Goal: Transaction & Acquisition: Purchase product/service

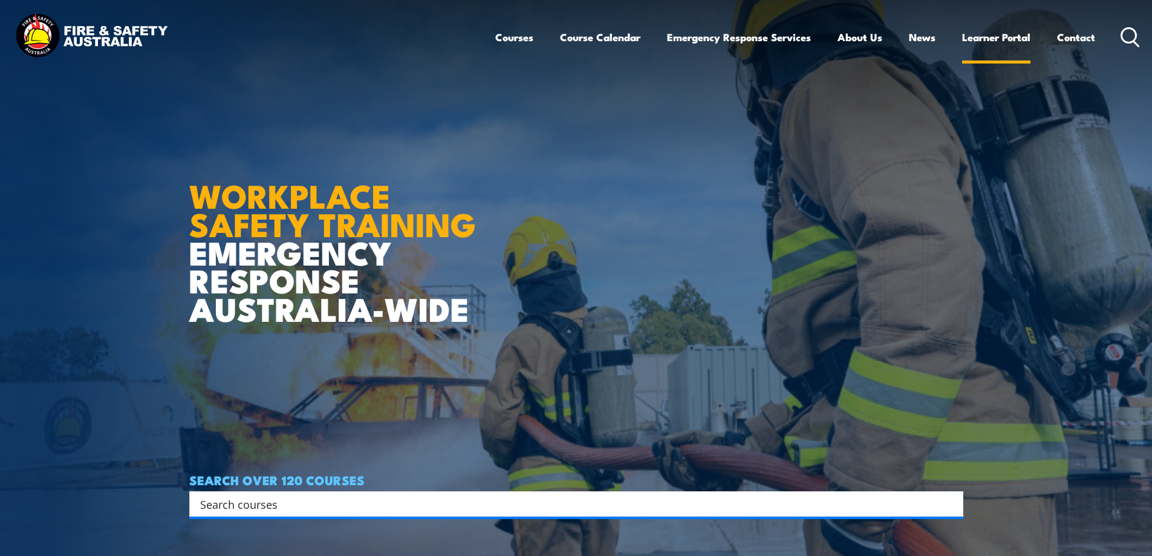
click at [996, 40] on link "Learner Portal" at bounding box center [996, 37] width 68 height 32
click at [221, 507] on input "Search input" at bounding box center [568, 504] width 737 height 18
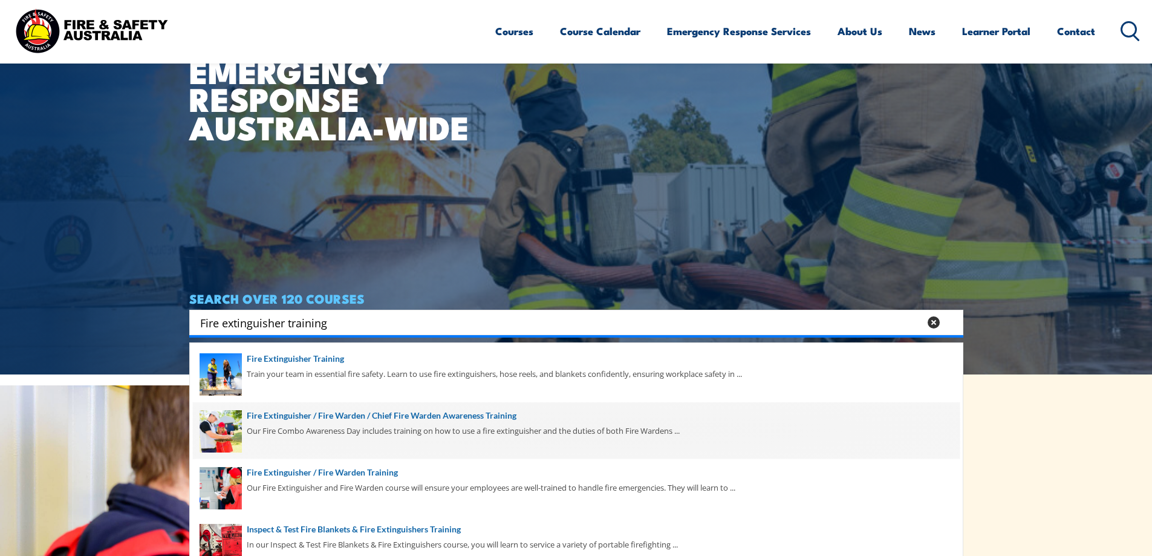
scroll to position [242, 0]
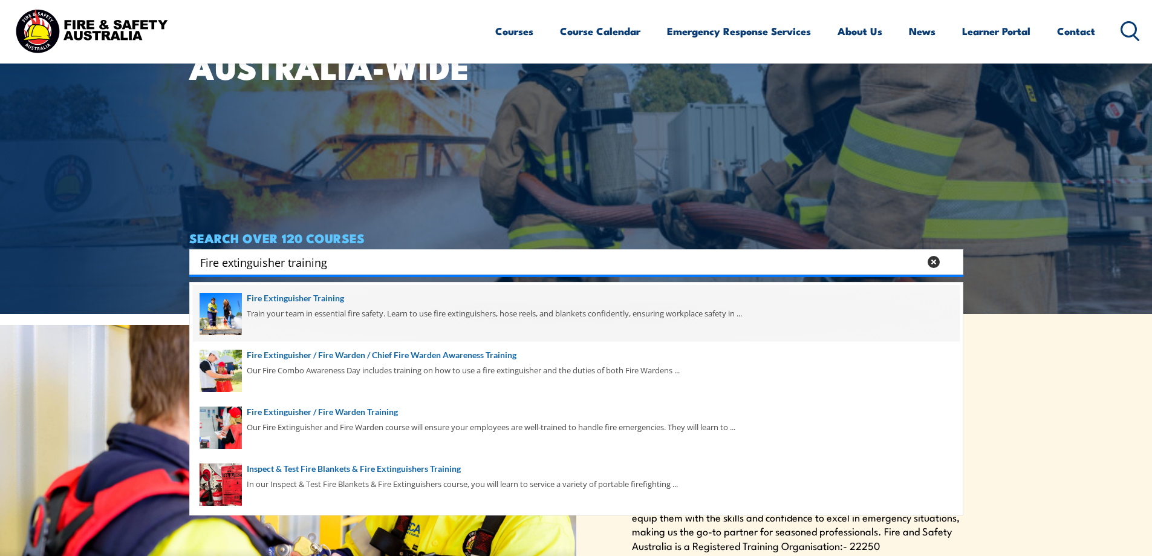
type input "Fire extinguisher training"
click at [284, 301] on span at bounding box center [576, 313] width 767 height 57
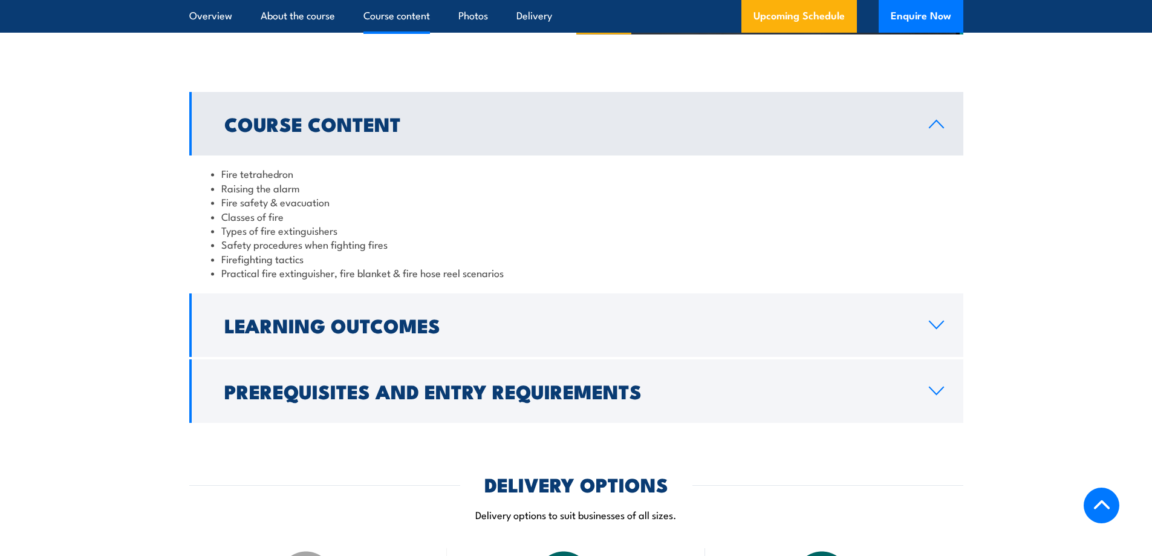
scroll to position [1149, 0]
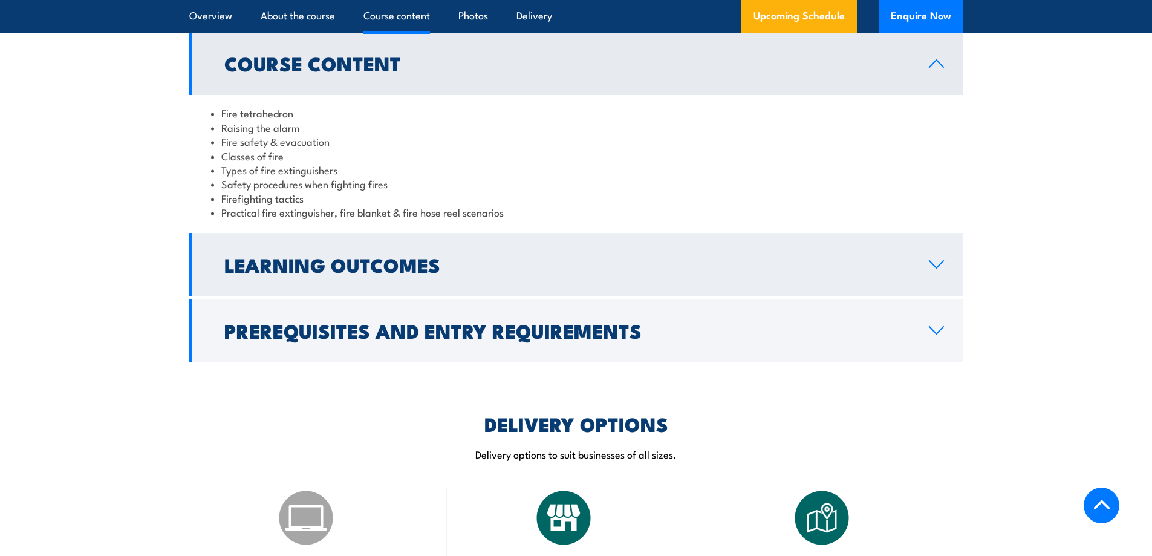
click at [938, 265] on icon at bounding box center [936, 264] width 14 height 7
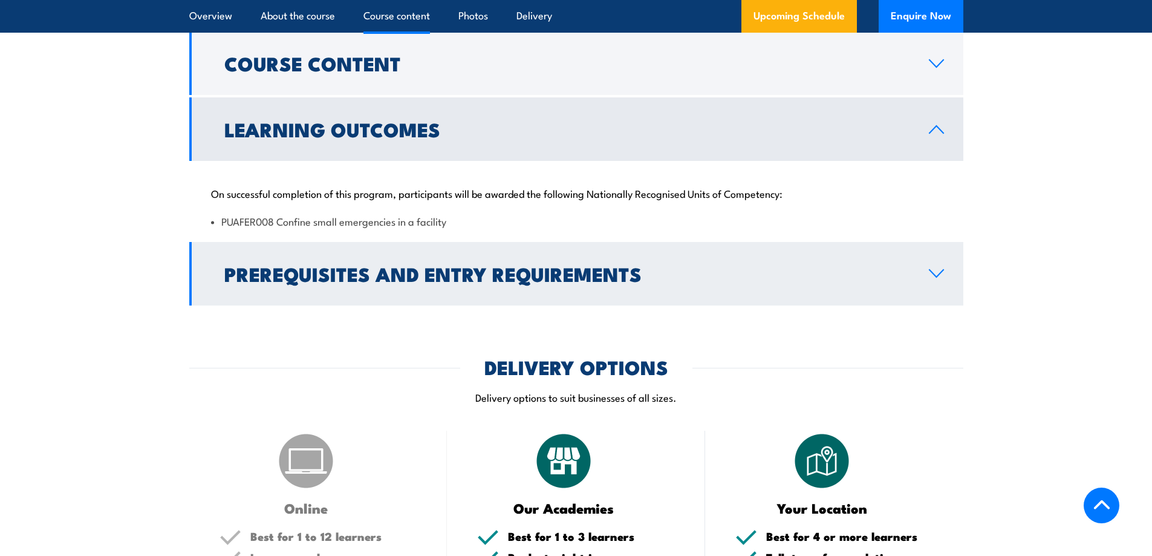
click at [933, 275] on icon at bounding box center [936, 273] width 16 height 10
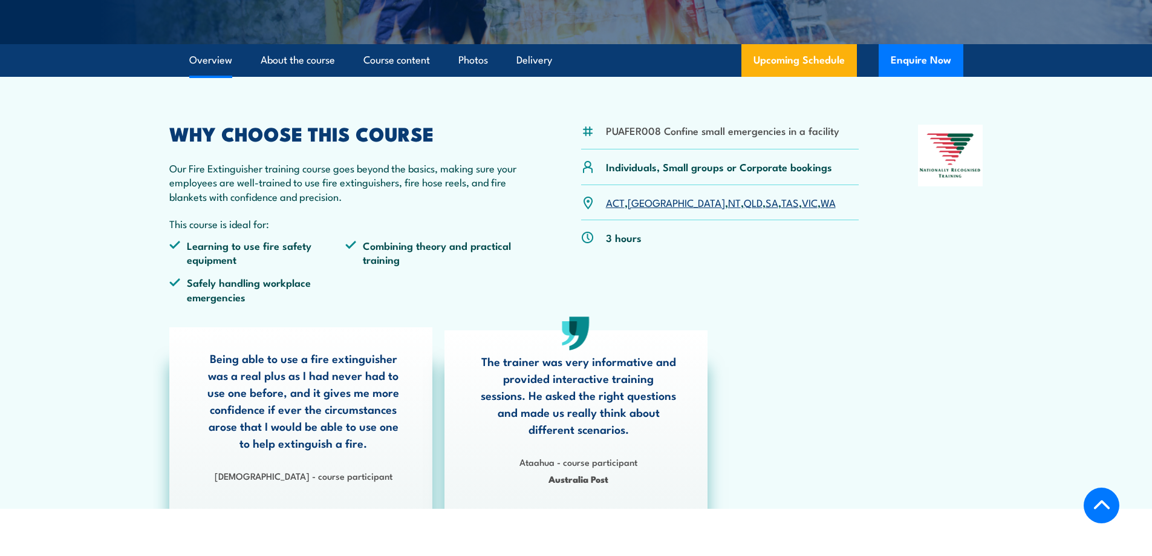
scroll to position [242, 0]
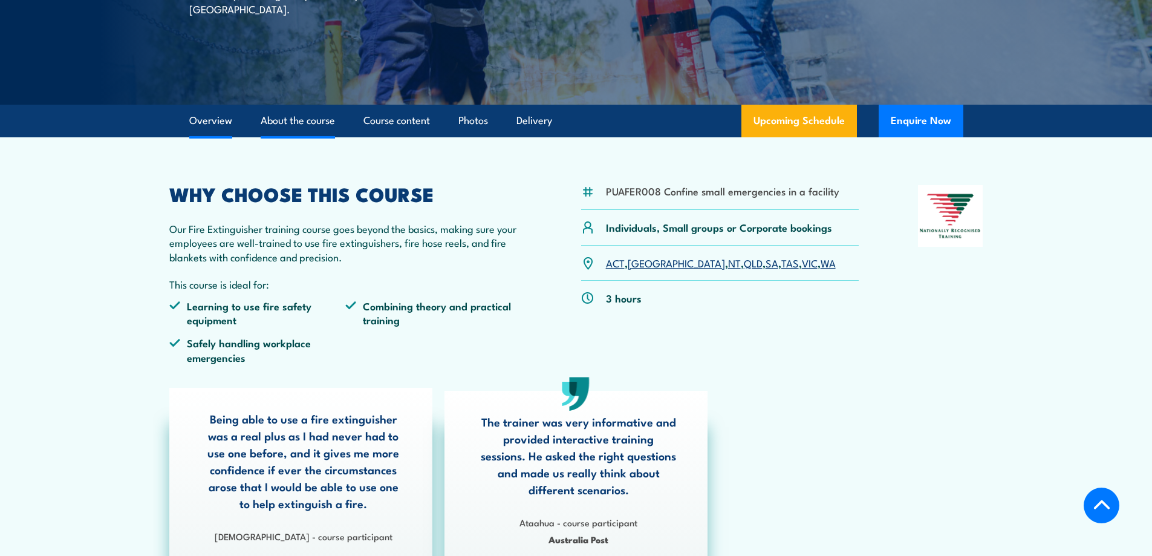
click at [298, 128] on link "About the course" at bounding box center [298, 121] width 74 height 32
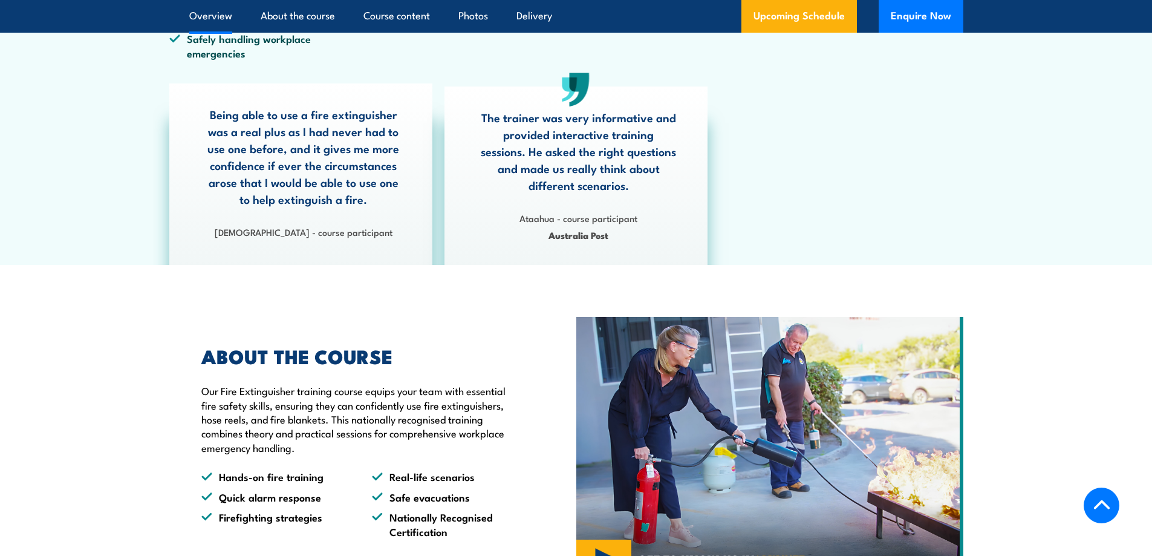
scroll to position [486, 0]
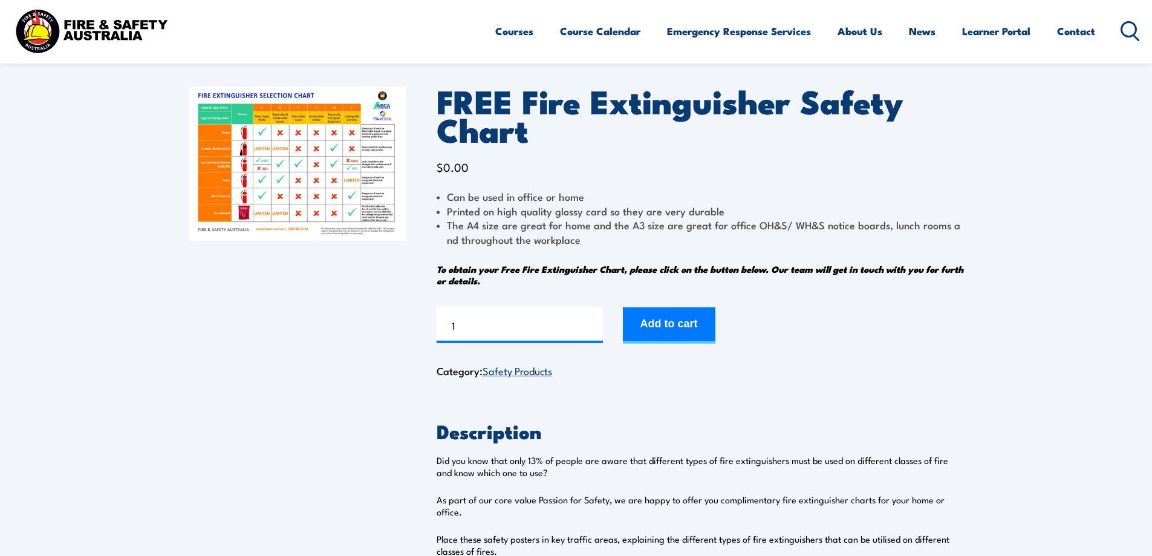
scroll to position [121, 0]
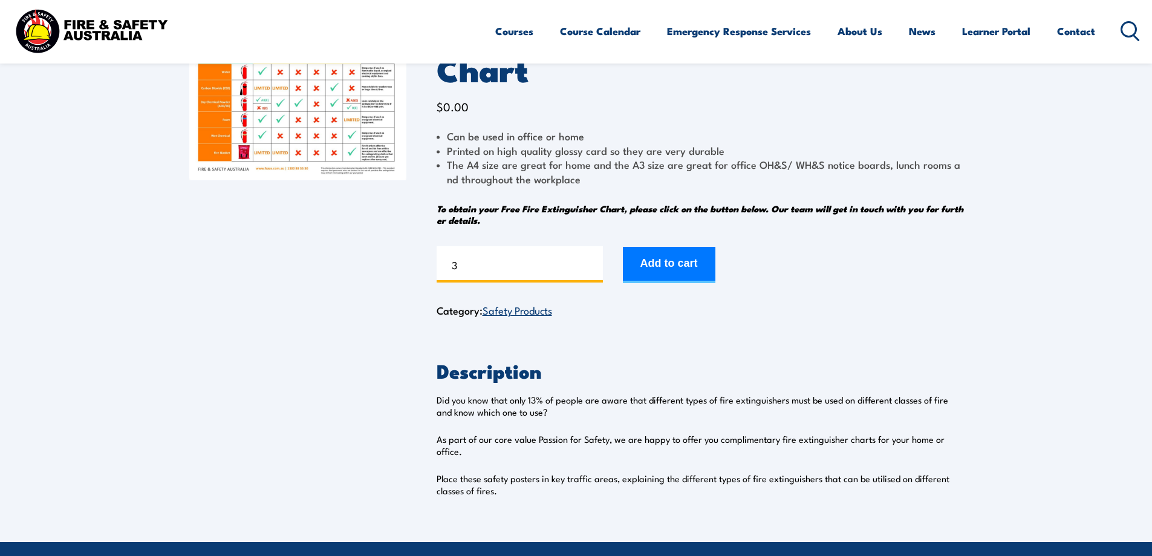
click at [592, 259] on input "3" at bounding box center [520, 264] width 166 height 36
type input "4"
click at [592, 259] on input "4" at bounding box center [520, 264] width 166 height 36
click at [660, 266] on button "Add to cart" at bounding box center [669, 265] width 93 height 36
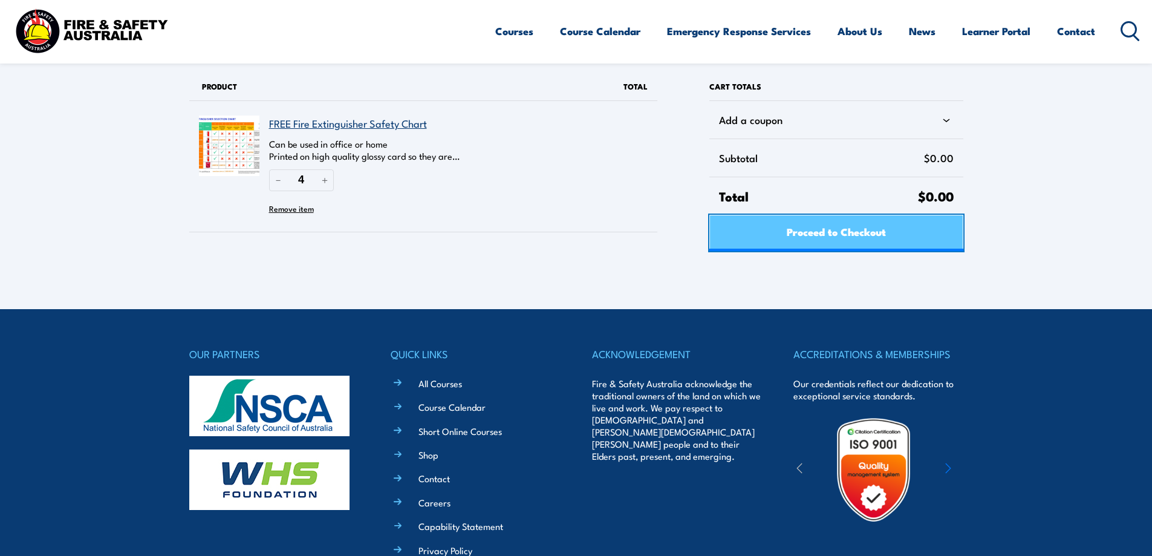
click at [836, 232] on span "Proceed to Checkout" at bounding box center [836, 231] width 99 height 32
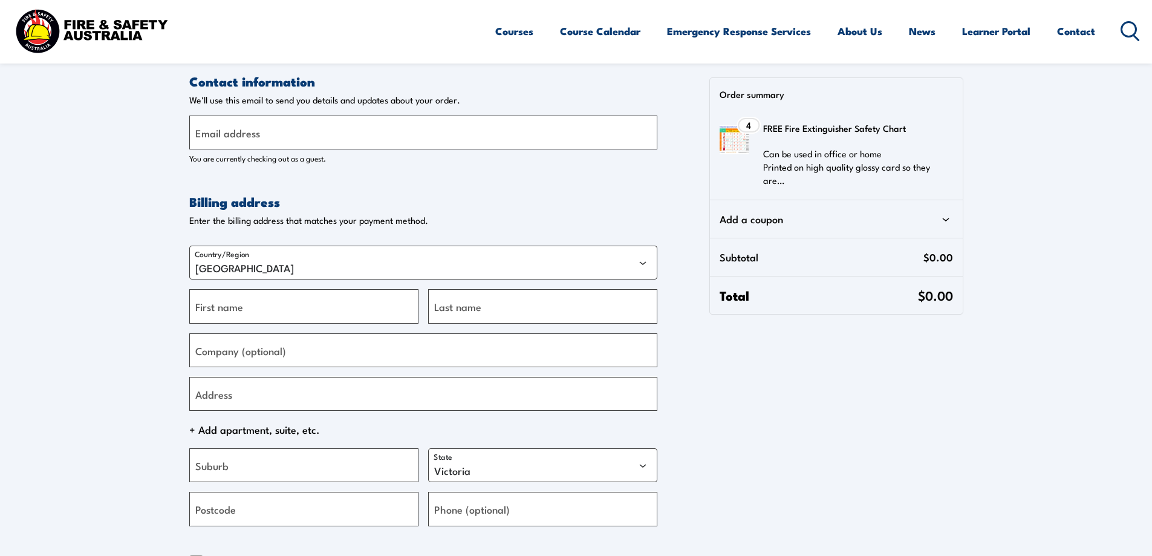
select select "VIC"
click at [211, 134] on label "Email address" at bounding box center [227, 133] width 65 height 16
click at [211, 134] on input "Email address" at bounding box center [423, 132] width 468 height 34
type input "[PERSON_NAME][EMAIL_ADDRESS][PERSON_NAME][DOMAIN_NAME]"
click at [245, 312] on input "First name" at bounding box center [303, 306] width 229 height 34
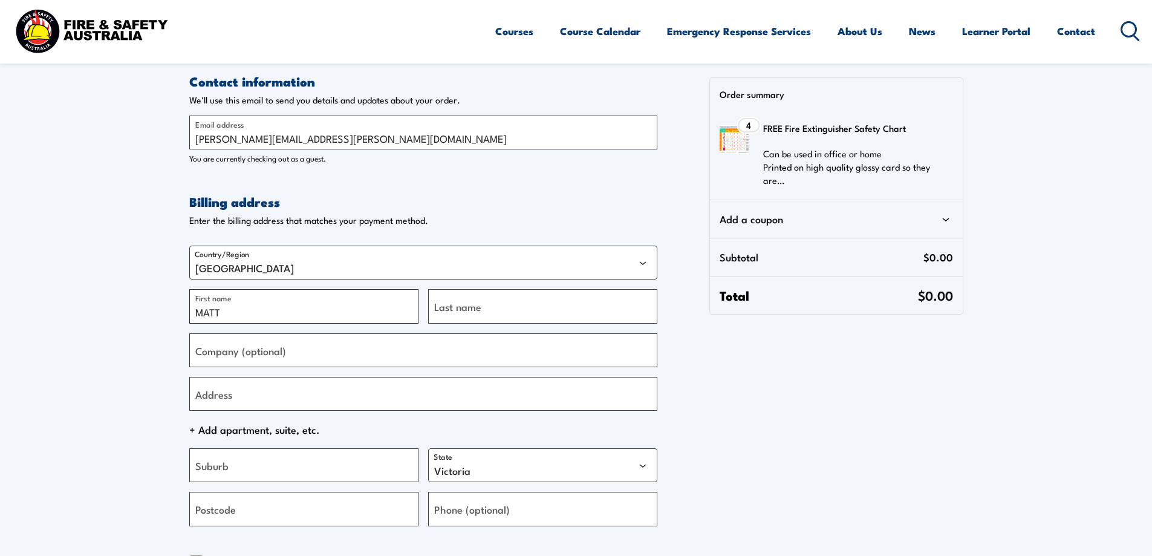
type input "MATT"
click at [487, 307] on input "Last name" at bounding box center [542, 306] width 229 height 34
type input "DUFF"
drag, startPoint x: 215, startPoint y: 351, endPoint x: 301, endPoint y: 346, distance: 85.4
click at [216, 350] on label "Company (optional)" at bounding box center [240, 350] width 91 height 16
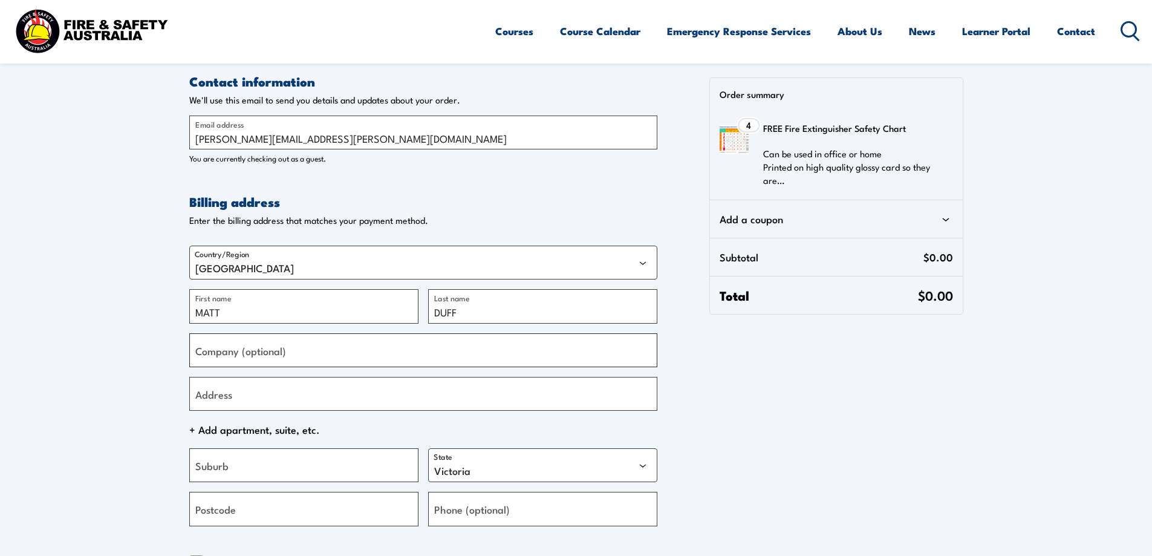
click at [216, 350] on input "Company (optional)" at bounding box center [423, 350] width 468 height 34
type input "PHA / OZ-PET"
click at [229, 399] on label "Address" at bounding box center [213, 393] width 37 height 16
click at [229, 399] on input "Address" at bounding box center [423, 394] width 468 height 34
type input "[STREET_ADDRESS]"
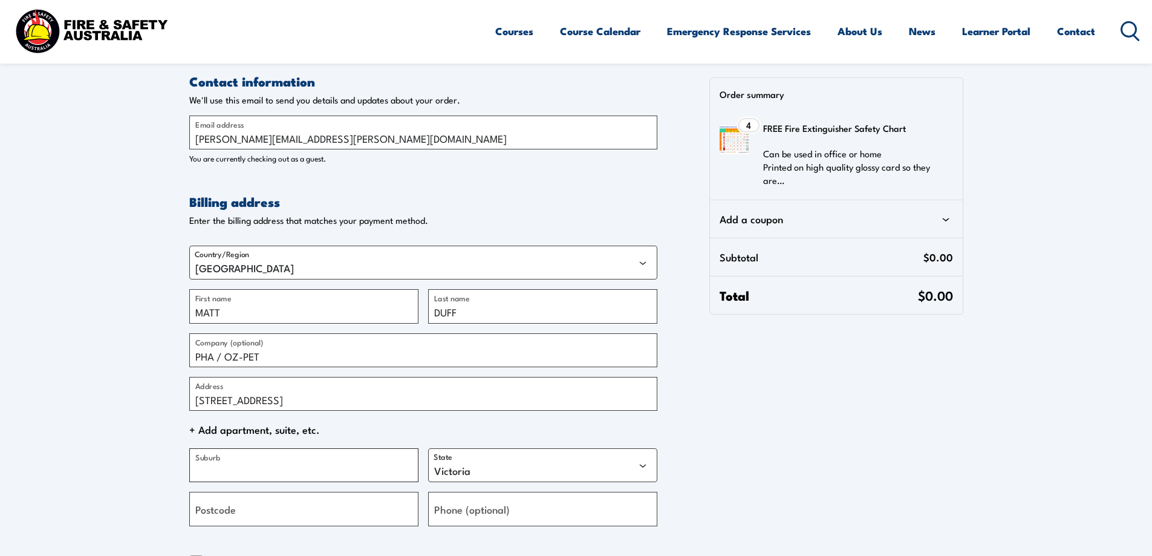
click at [240, 466] on input "Suburb" at bounding box center [303, 465] width 229 height 34
type input "WOODBURN"
click at [642, 466] on select "Australian Capital Territory New South Wales Northern Territory Queensland Sout…" at bounding box center [542, 465] width 229 height 34
select select "NSW"
click at [428, 448] on select "Australian Capital Territory New South Wales Northern Territory Queensland Sout…" at bounding box center [542, 465] width 229 height 34
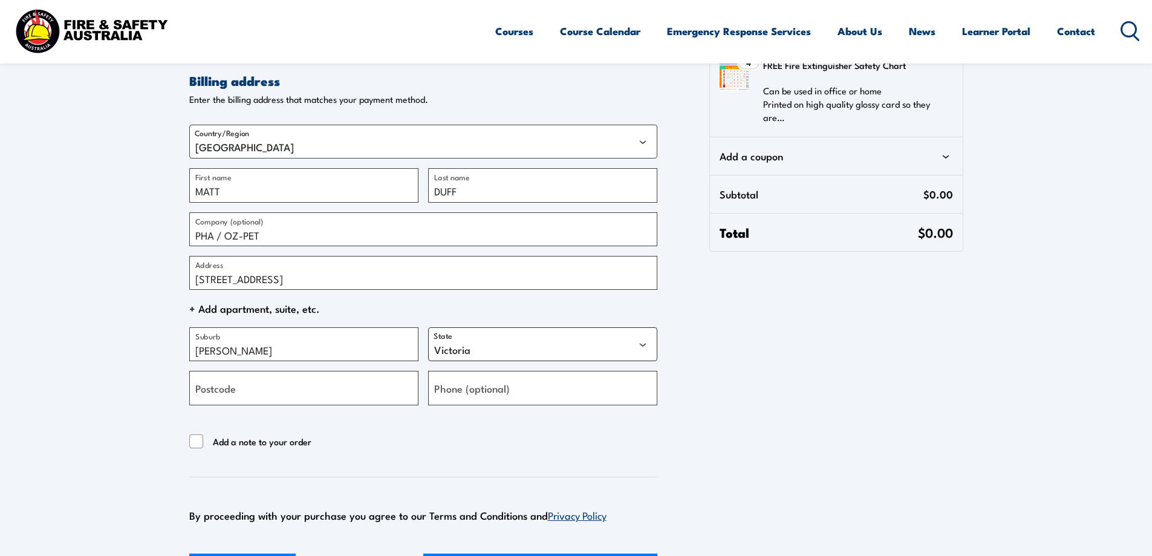
scroll to position [181, 0]
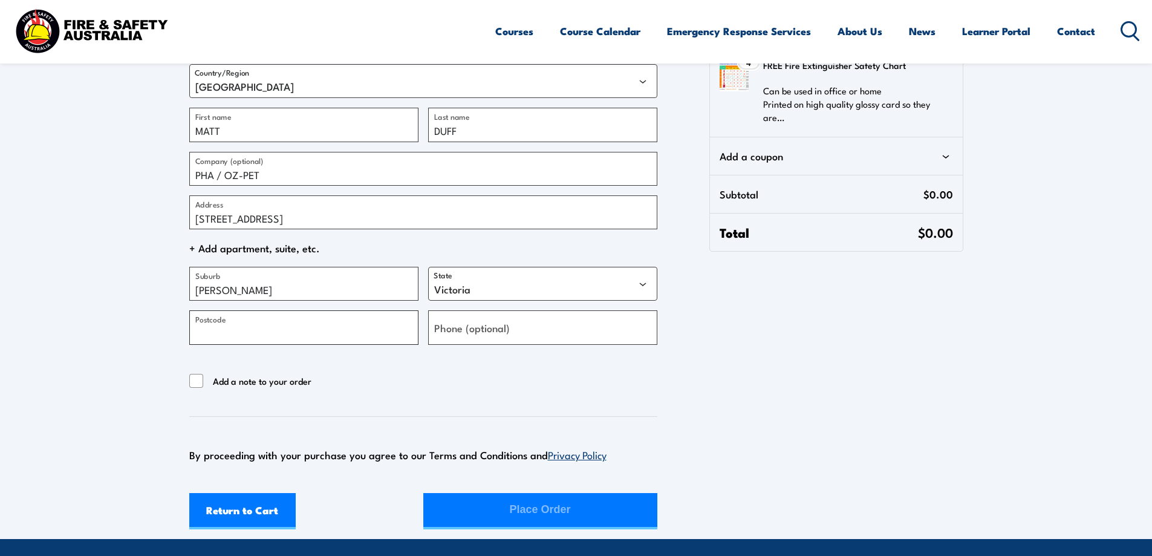
click at [236, 331] on input "Postcode" at bounding box center [303, 327] width 229 height 34
type input "2472"
click at [487, 327] on label "Phone (optional)" at bounding box center [472, 327] width 76 height 16
click at [487, 327] on input "Phone (optional)" at bounding box center [542, 327] width 229 height 34
type input "0407105511"
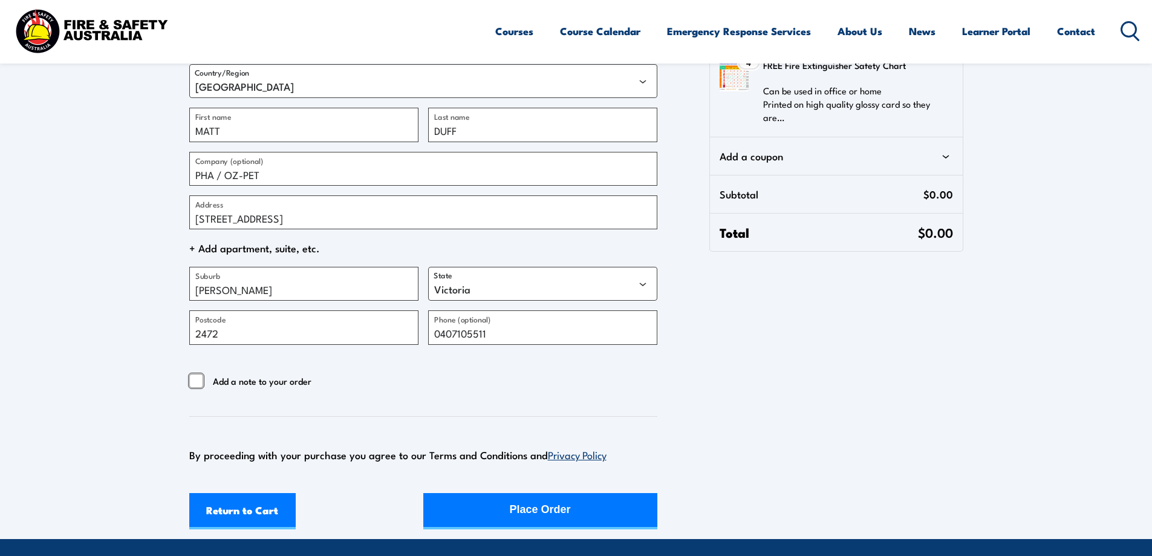
click at [195, 383] on input "Add a note to your order" at bounding box center [196, 381] width 15 height 15
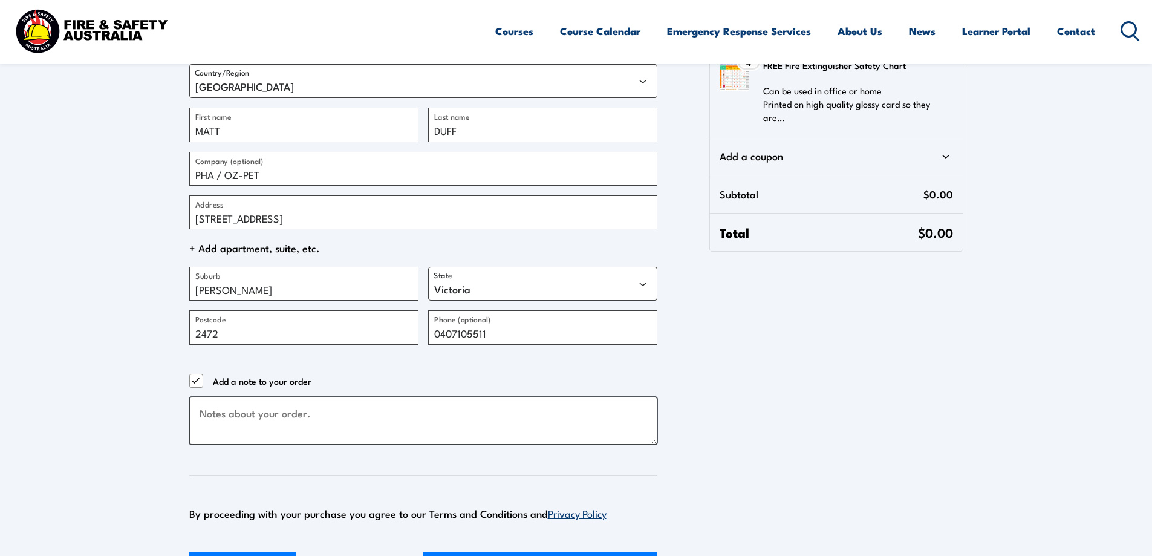
click at [200, 411] on textarea "Checkout" at bounding box center [423, 421] width 468 height 48
click at [196, 382] on input "Add a note to your order" at bounding box center [196, 381] width 15 height 15
checkbox input "false"
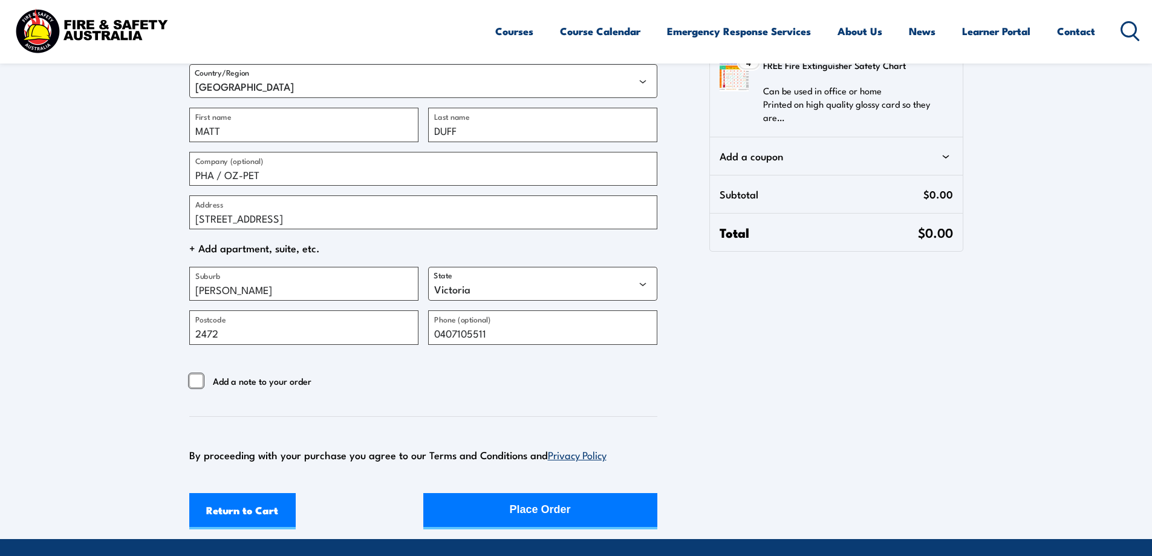
scroll to position [242, 0]
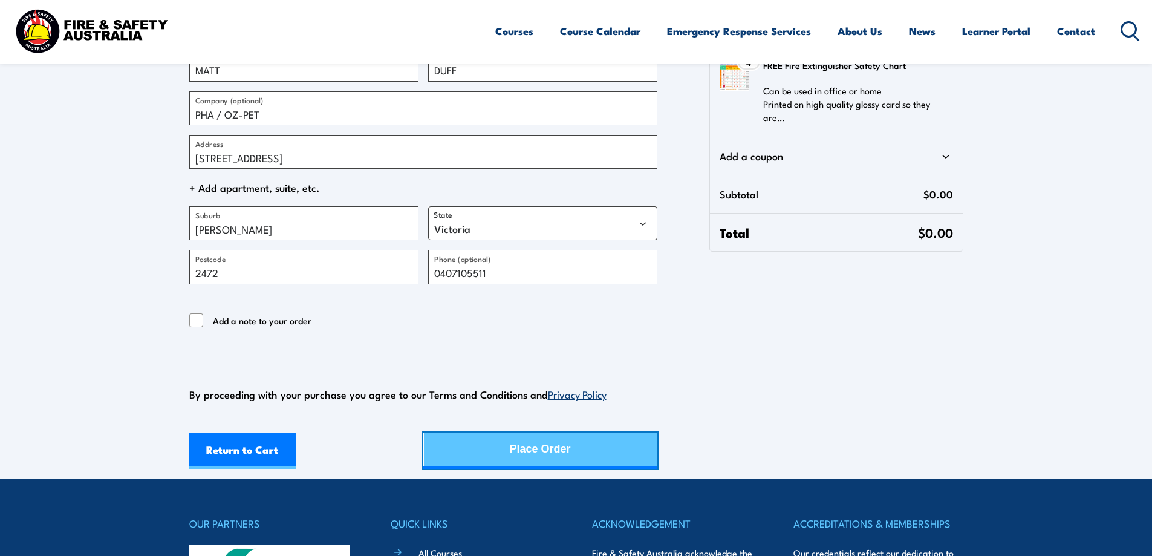
click at [547, 456] on div "Place Order" at bounding box center [540, 449] width 61 height 32
